Goal: Information Seeking & Learning: Learn about a topic

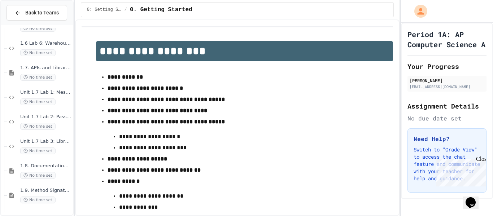
scroll to position [875, 0]
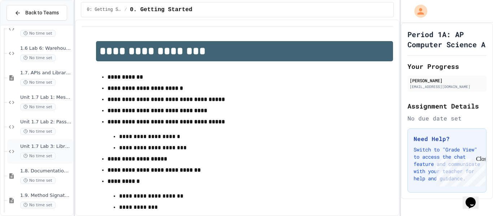
click at [33, 153] on span "No time set" at bounding box center [37, 156] width 35 height 7
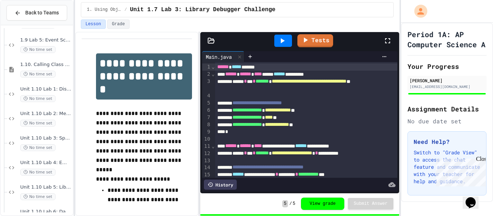
scroll to position [1174, 0]
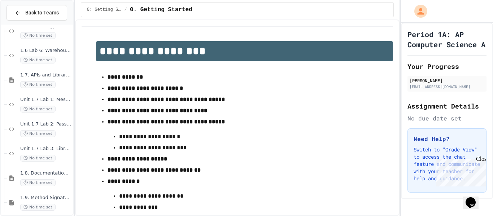
scroll to position [874, 0]
click at [47, 150] on span "Unit 1.7 Lab 3: Library Debugger Challenge" at bounding box center [45, 148] width 51 height 6
